Goal: Task Accomplishment & Management: Use online tool/utility

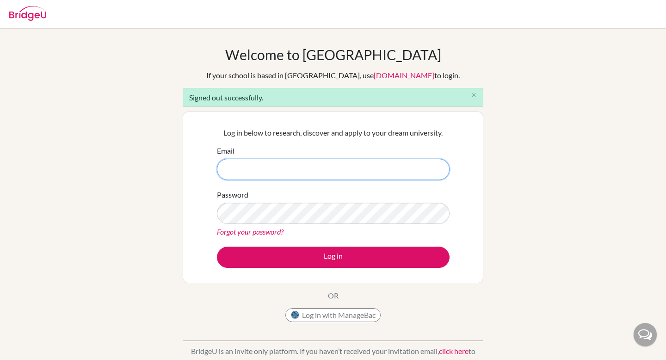
click at [282, 166] on input "Email" at bounding box center [333, 169] width 233 height 21
click at [286, 167] on input "[PERSON_NAME][EMAIL_ADDRESS][DOMAIN_NAME]" at bounding box center [333, 169] width 233 height 21
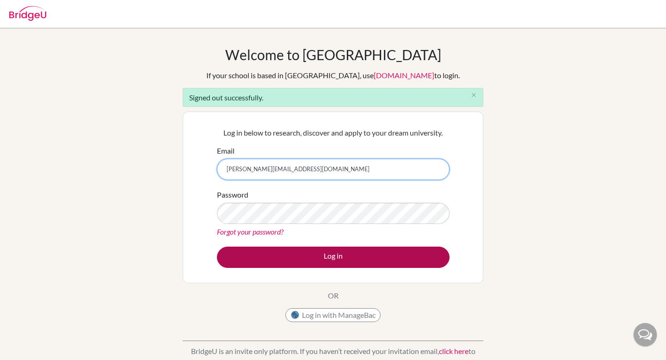
type input "[PERSON_NAME][EMAIL_ADDRESS][DOMAIN_NAME]"
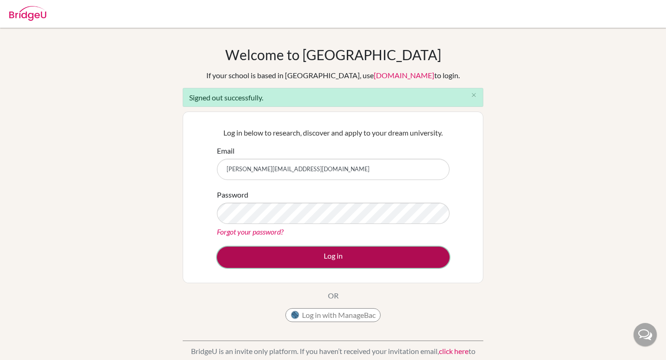
click at [304, 261] on button "Log in" at bounding box center [333, 257] width 233 height 21
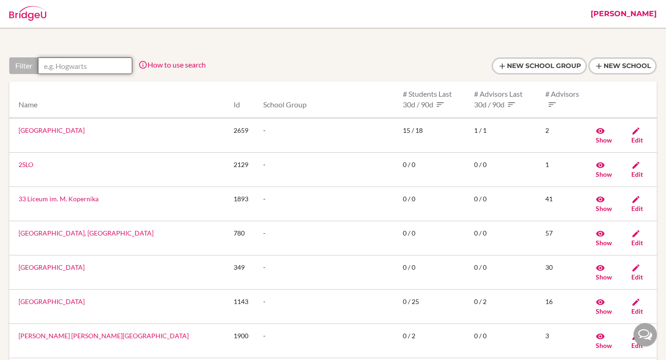
click at [85, 64] on input "text" at bounding box center [85, 65] width 94 height 17
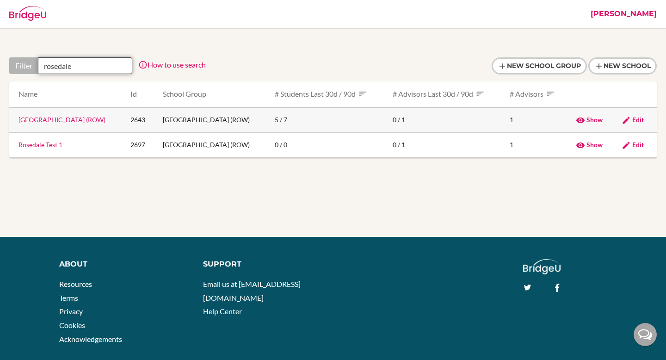
type input "rosedale"
click at [87, 120] on link "[GEOGRAPHIC_DATA] (ROW)" at bounding box center [62, 120] width 87 height 8
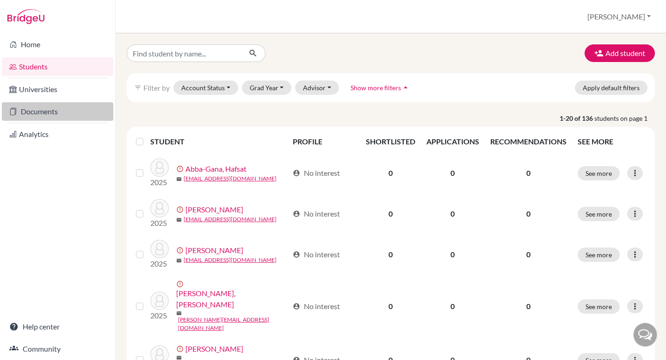
click at [48, 108] on link "Documents" at bounding box center [58, 111] width 112 height 19
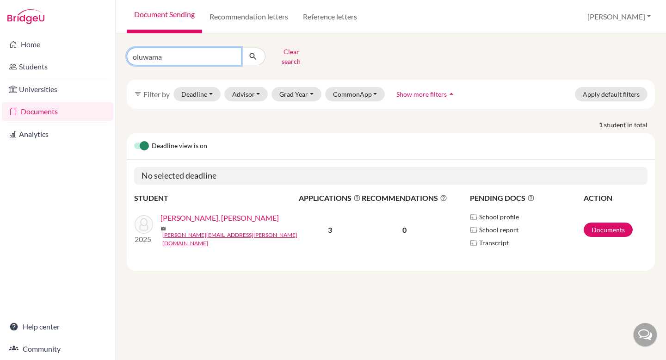
click at [150, 56] on input "oluwama" at bounding box center [184, 57] width 115 height 18
type input "[PERSON_NAME]"
click at [256, 54] on icon "submit" at bounding box center [252, 56] width 9 height 9
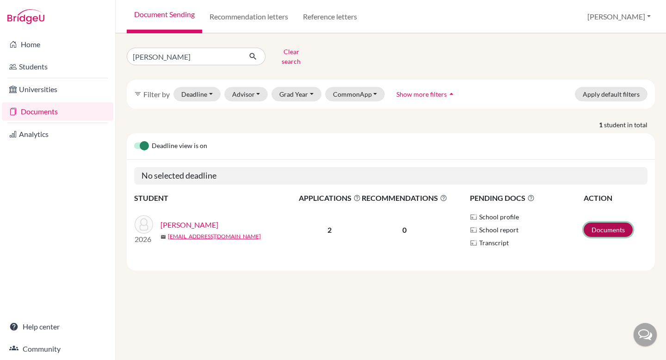
click at [614, 224] on link "Documents" at bounding box center [608, 230] width 49 height 14
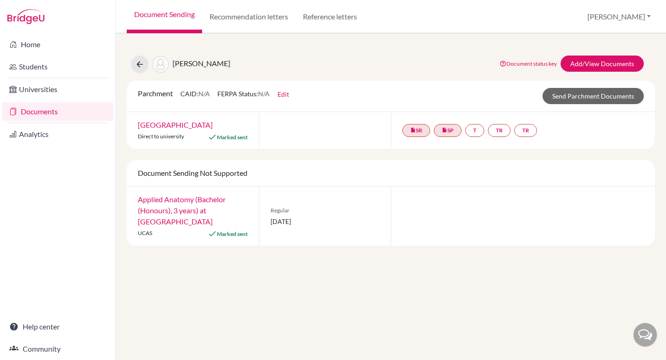
click at [63, 109] on link "Documents" at bounding box center [58, 111] width 112 height 19
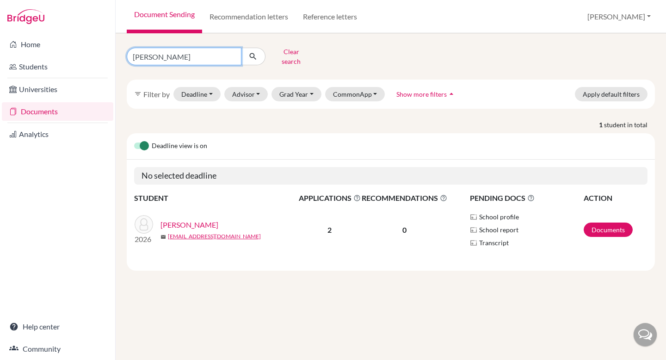
click at [144, 56] on input "[PERSON_NAME]" at bounding box center [184, 57] width 115 height 18
type input "[PERSON_NAME]"
click at [252, 55] on icon "submit" at bounding box center [252, 56] width 9 height 9
click at [616, 223] on link "Documents" at bounding box center [608, 230] width 49 height 14
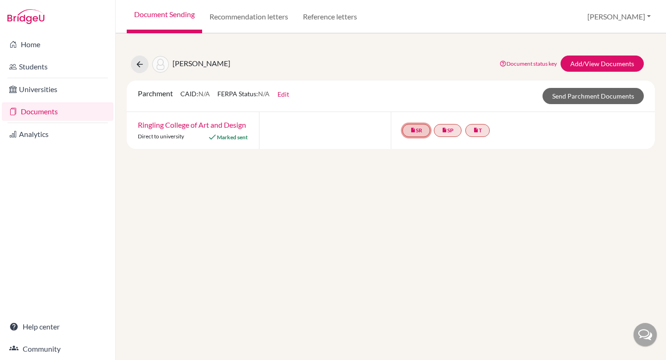
click at [465, 130] on link "insert_drive_file SR" at bounding box center [477, 130] width 25 height 13
click at [452, 129] on link "insert_drive_file SP" at bounding box center [448, 130] width 28 height 13
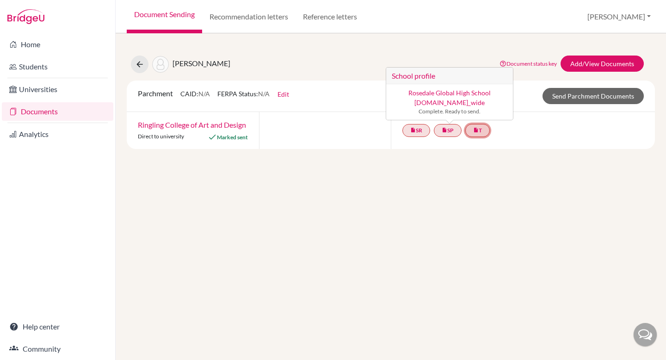
click at [481, 133] on link "insert_drive_file T" at bounding box center [477, 130] width 25 height 13
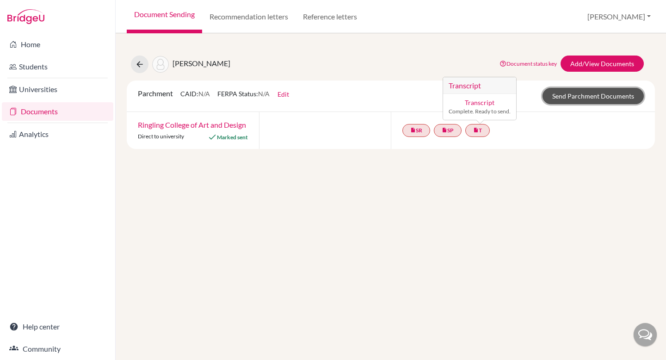
click at [570, 98] on link "Send Parchment Documents" at bounding box center [593, 96] width 101 height 16
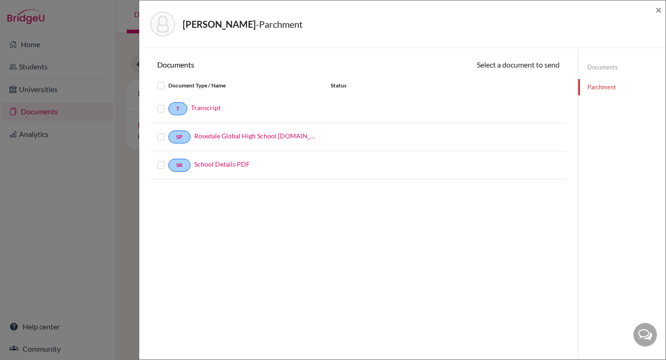
click at [168, 103] on label at bounding box center [168, 103] width 0 height 0
click at [0, 0] on input "checkbox" at bounding box center [0, 0] width 0 height 0
click at [659, 10] on span "×" at bounding box center [659, 9] width 6 height 13
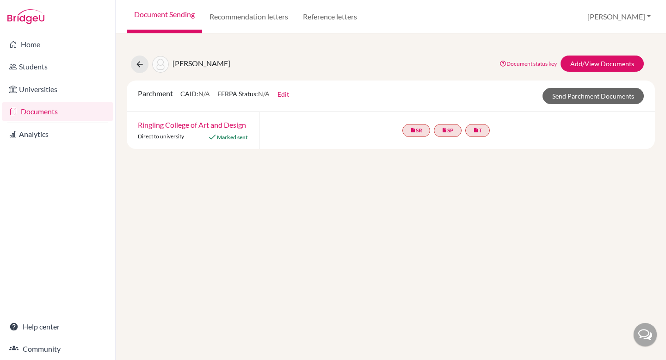
click at [40, 115] on link "Documents" at bounding box center [58, 111] width 112 height 19
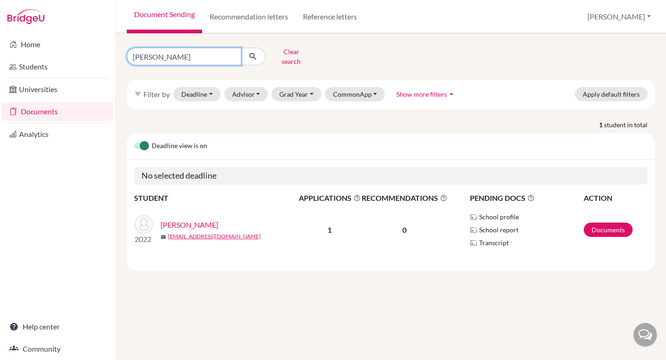
click at [173, 49] on input "[PERSON_NAME]" at bounding box center [184, 57] width 115 height 18
type input "yesufu"
click at [255, 52] on icon "submit" at bounding box center [252, 56] width 9 height 9
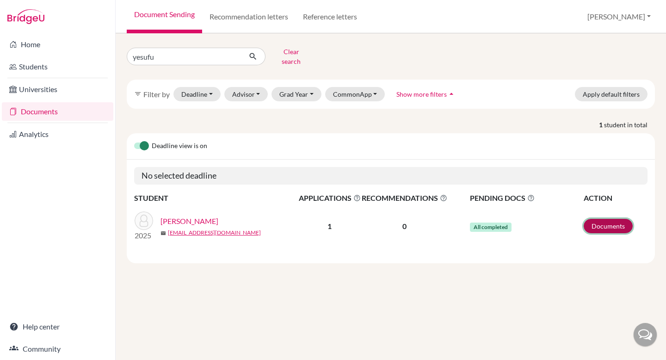
click at [607, 219] on link "Documents" at bounding box center [608, 226] width 49 height 14
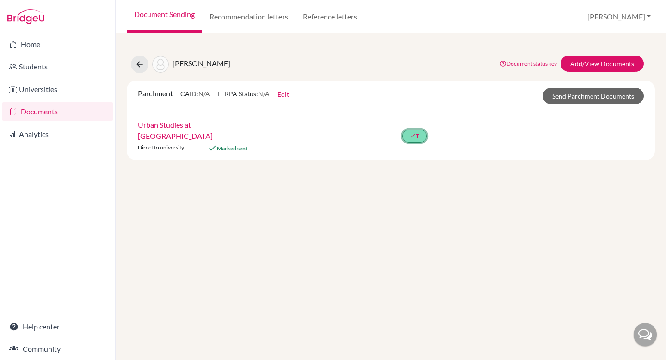
click at [415, 139] on link "done T" at bounding box center [415, 136] width 25 height 13
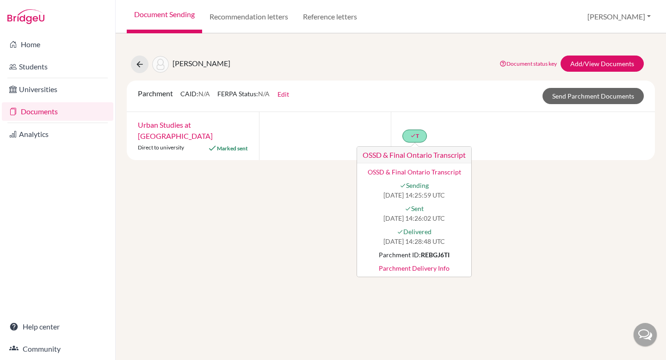
click at [517, 253] on div "Yesufu, Amira Document status key TR Requirement. Document not uploaded yet. TR…" at bounding box center [391, 196] width 551 height 327
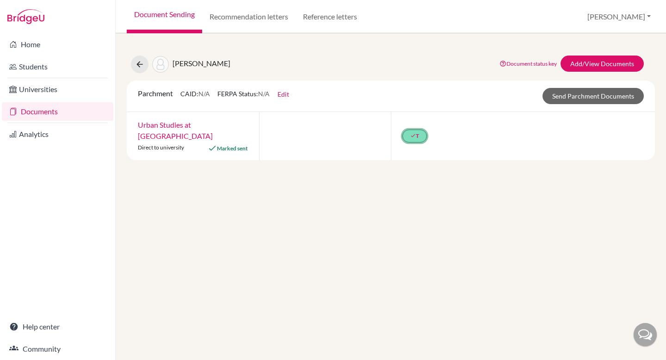
click at [416, 132] on link "done T" at bounding box center [415, 136] width 25 height 13
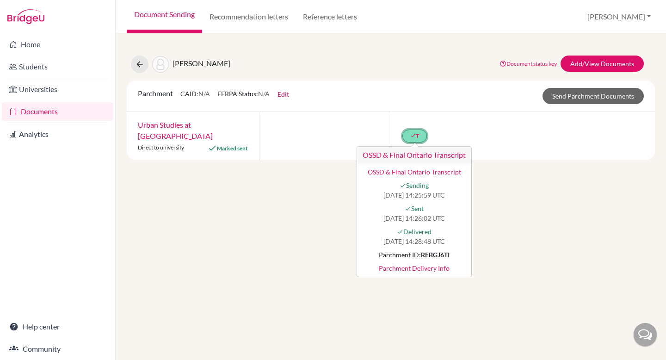
drag, startPoint x: 423, startPoint y: 255, endPoint x: 447, endPoint y: 257, distance: 24.1
click at [448, 257] on strong "REBGJ6TI" at bounding box center [435, 255] width 29 height 8
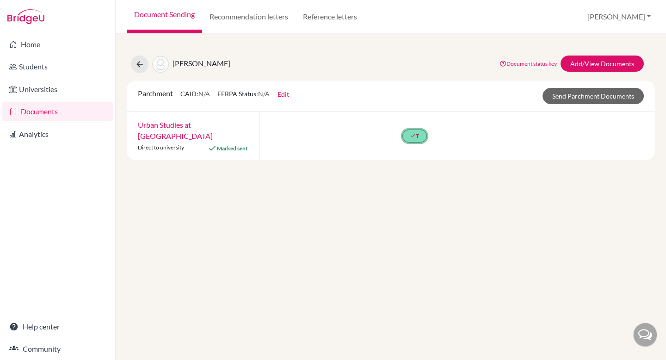
click at [411, 140] on link "done T" at bounding box center [415, 136] width 25 height 13
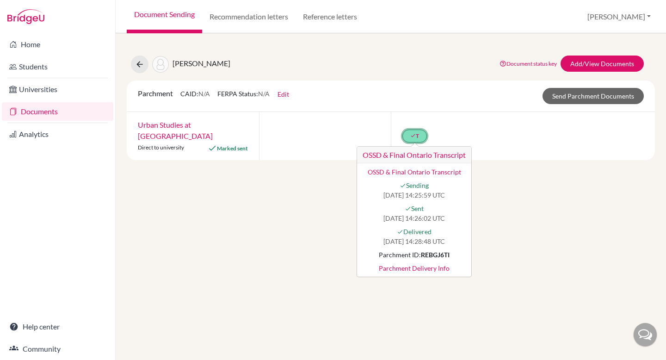
click at [441, 254] on strong "REBGJ6TI" at bounding box center [435, 255] width 29 height 8
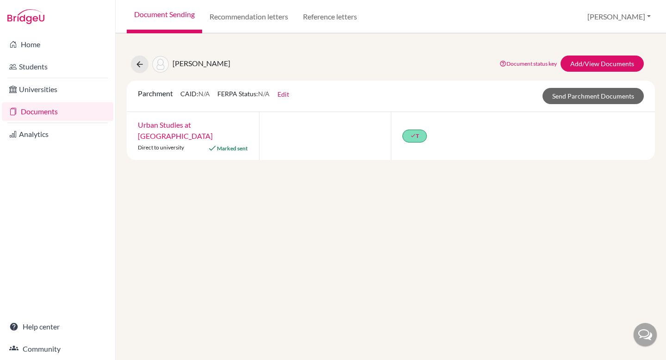
click at [441, 254] on div "Yesufu, Amira Document status key TR Requirement. Document not uploaded yet. TR…" at bounding box center [391, 196] width 551 height 327
click at [419, 135] on link "done T" at bounding box center [415, 136] width 25 height 13
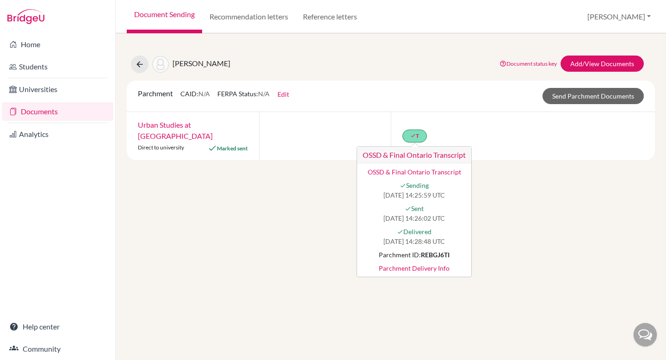
click at [411, 268] on link "Parchment Delivery Info" at bounding box center [414, 268] width 103 height 10
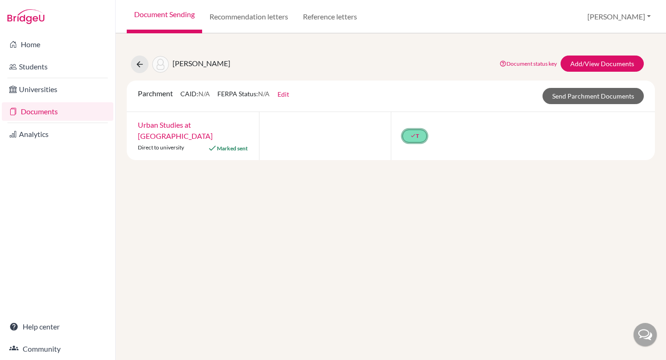
click at [410, 137] on link "done T" at bounding box center [415, 136] width 25 height 13
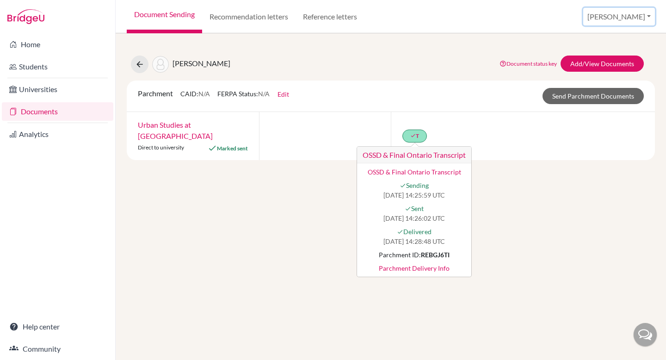
click at [636, 20] on button "[PERSON_NAME]" at bounding box center [619, 17] width 72 height 18
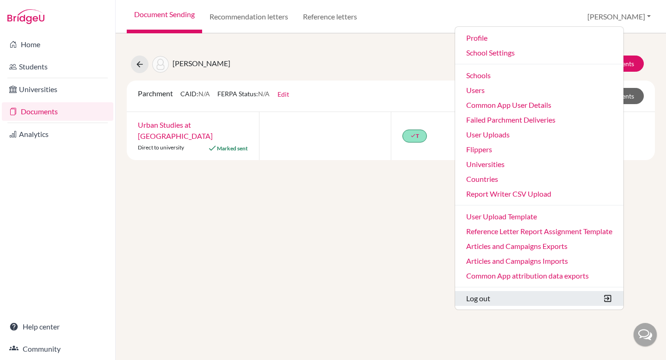
click at [527, 292] on button "Log out" at bounding box center [539, 298] width 168 height 15
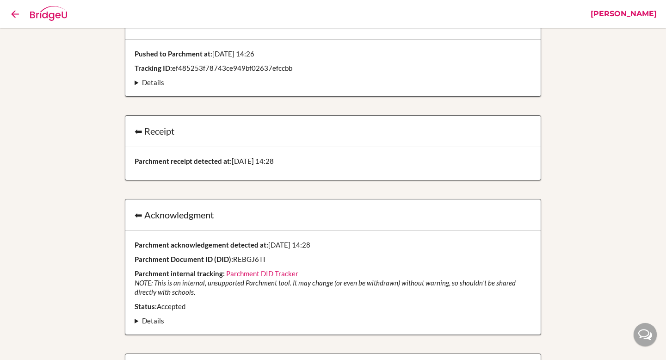
scroll to position [204, 0]
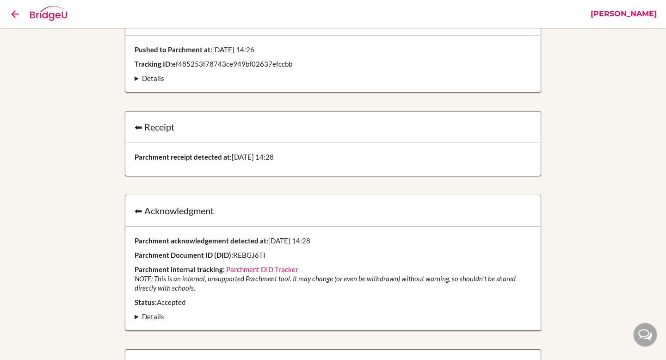
drag, startPoint x: 265, startPoint y: 256, endPoint x: 234, endPoint y: 253, distance: 31.1
click at [234, 253] on p "Parchment Document ID (DID): REBGJ6TI" at bounding box center [333, 254] width 397 height 9
copy p "REBGJ6TI"
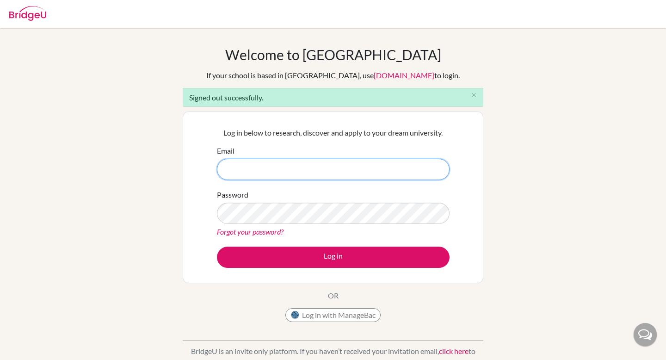
click at [307, 174] on input "Email" at bounding box center [333, 169] width 233 height 21
click at [279, 171] on input "[PERSON_NAME][EMAIL_ADDRESS][DOMAIN_NAME]" at bounding box center [333, 169] width 233 height 21
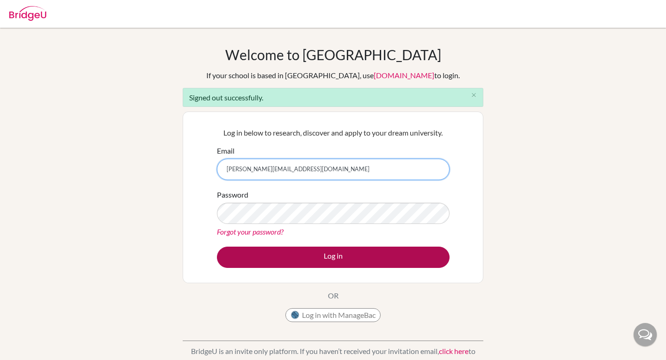
type input "[PERSON_NAME][EMAIL_ADDRESS][DOMAIN_NAME]"
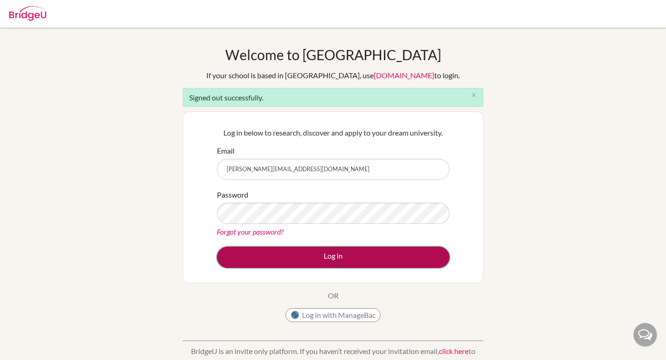
click at [309, 258] on button "Log in" at bounding box center [333, 257] width 233 height 21
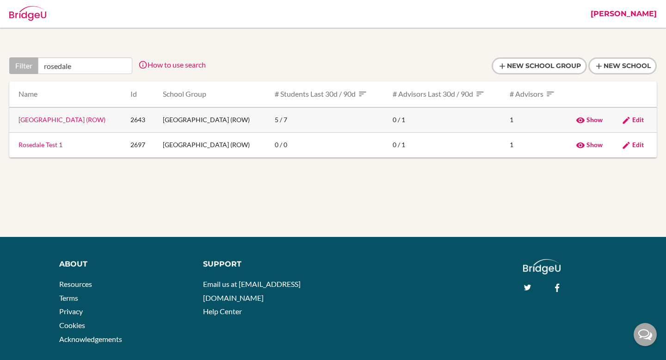
type input "rosedale"
click at [68, 122] on link "[GEOGRAPHIC_DATA] (ROW)" at bounding box center [62, 120] width 87 height 8
